Goal: Information Seeking & Learning: Learn about a topic

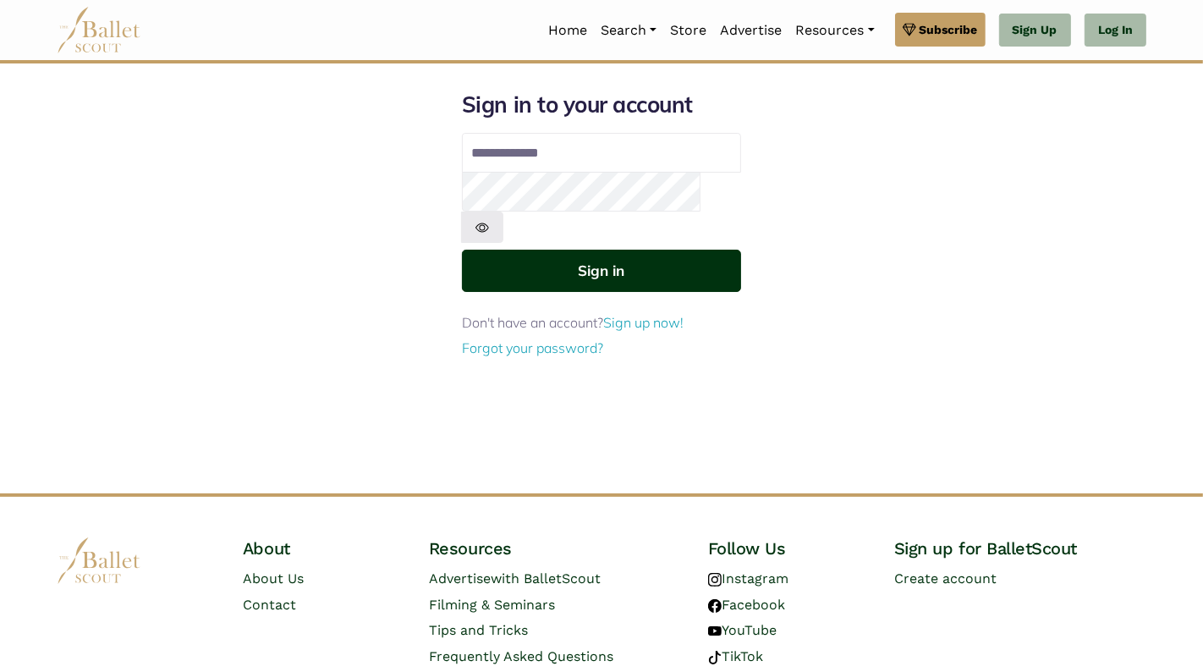
type input "**********"
click at [584, 250] on button "Sign in" at bounding box center [601, 270] width 279 height 41
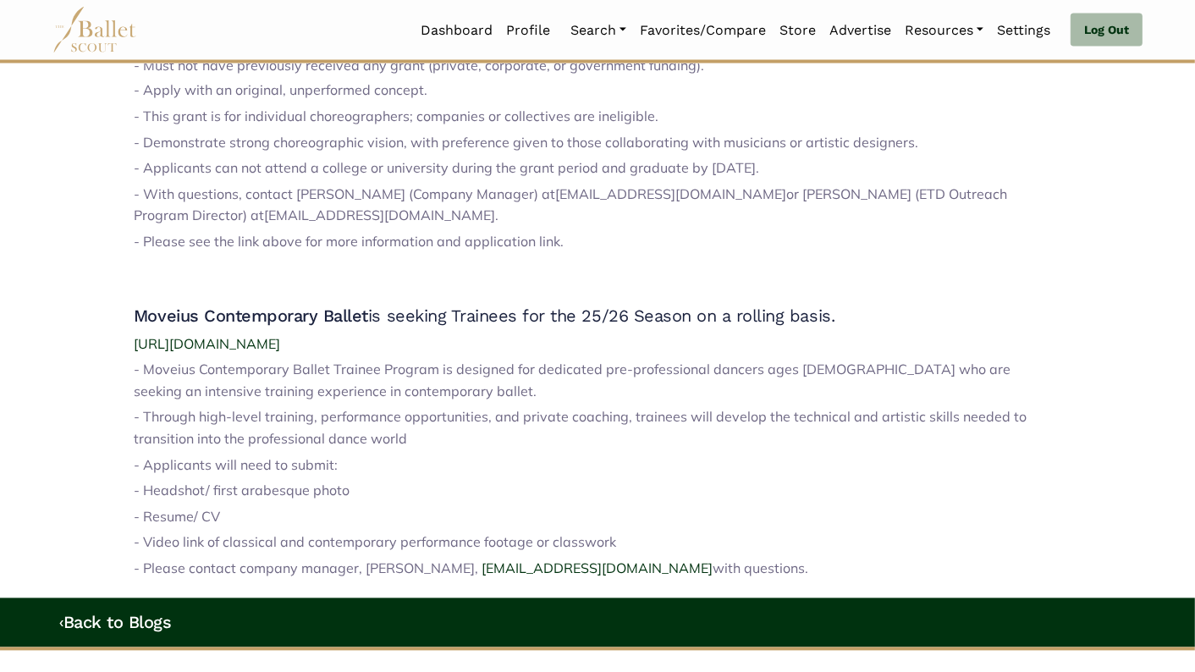
scroll to position [2592, 0]
